Goal: Find contact information: Find contact information

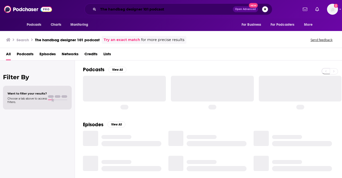
click at [119, 7] on input "The handbag designer 101 podcast" at bounding box center [165, 9] width 135 height 8
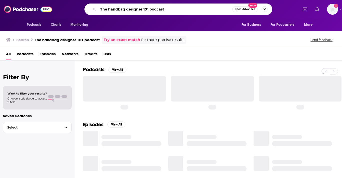
click at [118, 7] on input "The handbag designer 101 podcast" at bounding box center [165, 9] width 134 height 8
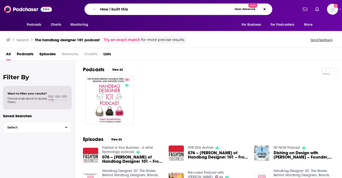
type input "How i built this"
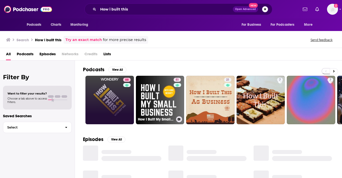
click at [107, 104] on link "88" at bounding box center [110, 100] width 49 height 49
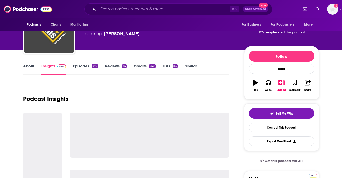
scroll to position [32, 0]
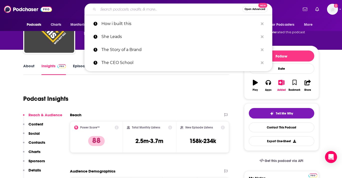
click at [146, 12] on input "Search podcasts, credits, & more..." at bounding box center [170, 9] width 144 height 8
paste input "Armchair Expert"
type input "Armchair Expert"
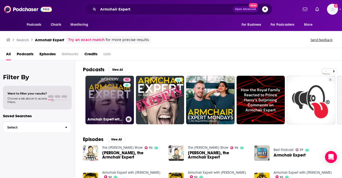
click at [102, 94] on link "92 Armchair Expert with [PERSON_NAME]" at bounding box center [110, 100] width 49 height 49
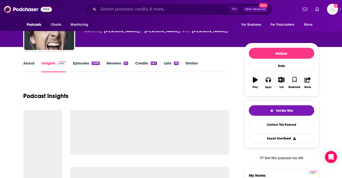
scroll to position [35, 0]
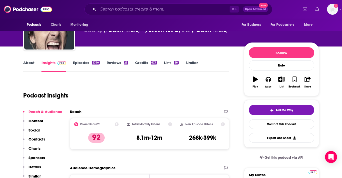
click at [36, 138] on p "Contacts" at bounding box center [37, 139] width 17 height 5
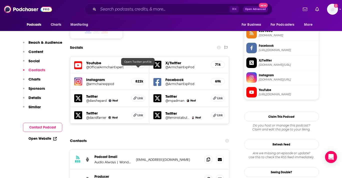
scroll to position [453, 0]
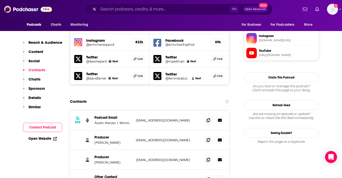
click at [204, 111] on div "RSS Podcast Email Audio Always | Wondery [EMAIL_ADDRESS][DOMAIN_NAME] [EMAIL_AD…" at bounding box center [150, 121] width 160 height 20
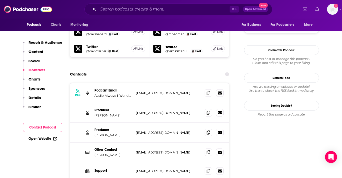
scroll to position [488, 0]
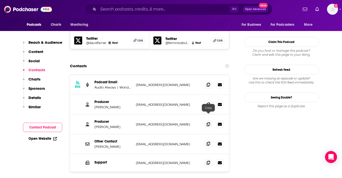
click at [206, 140] on span at bounding box center [209, 144] width 8 height 8
click at [208, 142] on icon at bounding box center [209, 144] width 4 height 4
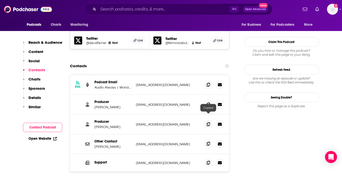
click at [208, 142] on icon at bounding box center [209, 144] width 4 height 4
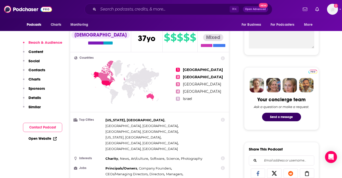
click at [25, 71] on button "Contacts" at bounding box center [34, 72] width 22 height 9
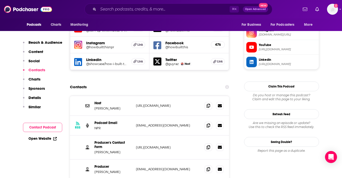
scroll to position [459, 0]
click at [206, 121] on span at bounding box center [209, 125] width 8 height 8
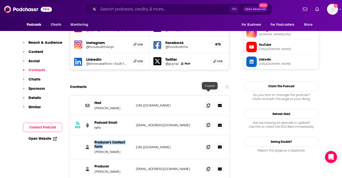
click at [206, 121] on span at bounding box center [209, 125] width 8 height 8
click at [145, 8] on input "Search podcasts, credits, & more..." at bounding box center [164, 9] width 132 height 8
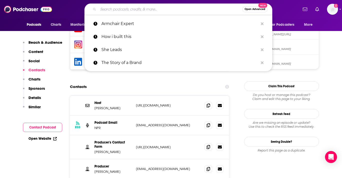
paste input "[PERSON_NAME]"
type input "[PERSON_NAME]"
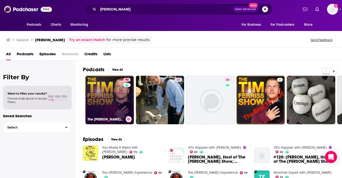
click at [106, 110] on link "90 The [PERSON_NAME] Show" at bounding box center [110, 100] width 49 height 49
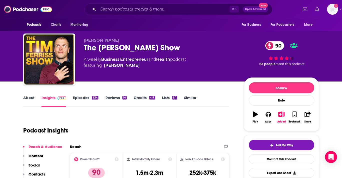
scroll to position [41, 0]
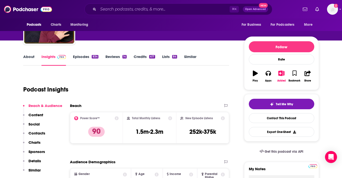
click at [45, 132] on div "Reach & Audience Content Social Contacts Charts Sponsors Details Similar" at bounding box center [42, 140] width 39 height 74
click at [39, 132] on p "Contacts" at bounding box center [37, 133] width 17 height 5
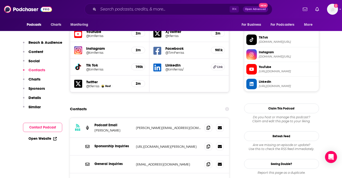
scroll to position [452, 0]
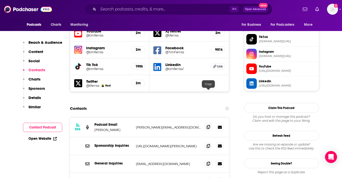
click at [208, 125] on icon at bounding box center [209, 127] width 4 height 4
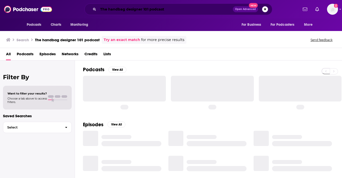
click at [107, 9] on input "The handbag designer 101 podcast" at bounding box center [165, 9] width 135 height 8
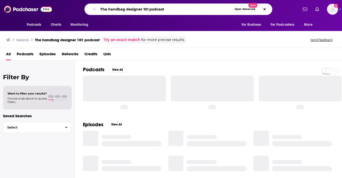
click at [107, 9] on input "The handbag designer 101 podcast" at bounding box center [165, 9] width 134 height 8
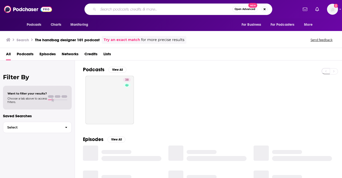
paste input "She Leads"
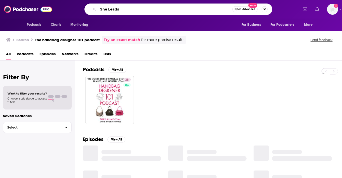
type input "She Leads"
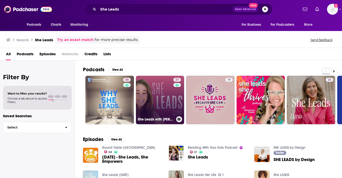
click at [155, 90] on link "37 She Leads with Carly" at bounding box center [160, 100] width 49 height 49
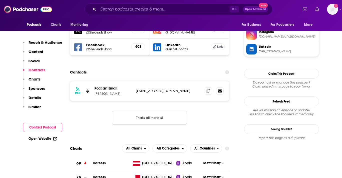
scroll to position [533, 0]
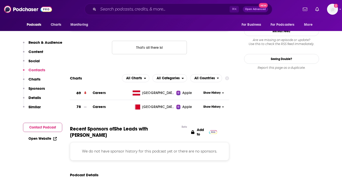
click at [37, 71] on p "Contacts" at bounding box center [37, 70] width 17 height 5
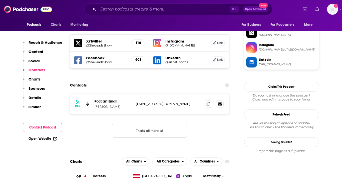
scroll to position [430, 0]
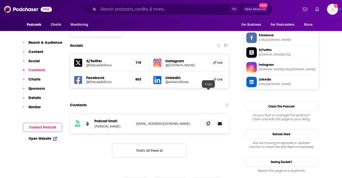
click at [206, 120] on span at bounding box center [209, 124] width 8 height 8
